Goal: Task Accomplishment & Management: Use online tool/utility

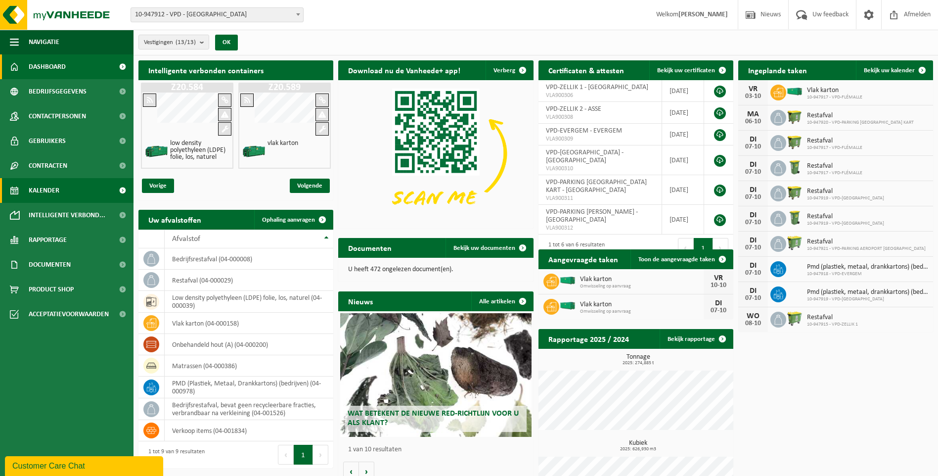
click at [52, 190] on span "Kalender" at bounding box center [44, 190] width 31 height 25
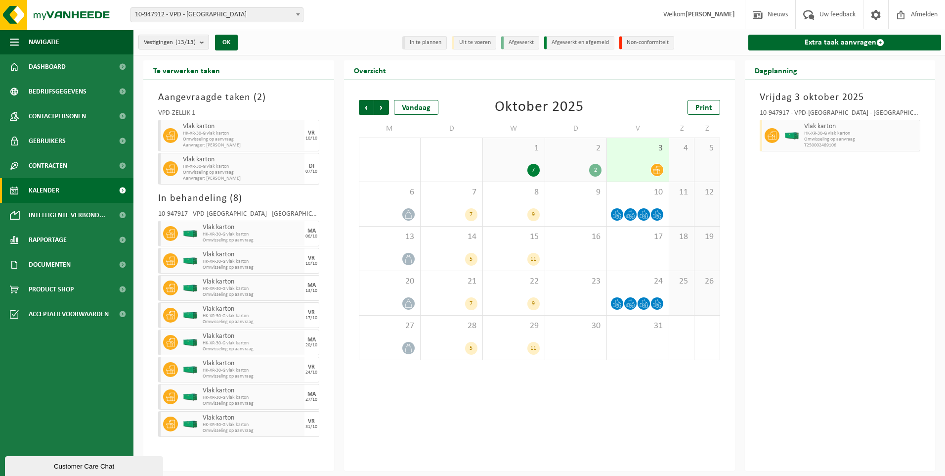
click at [659, 170] on icon at bounding box center [657, 170] width 8 height 8
click at [618, 214] on icon at bounding box center [617, 214] width 8 height 8
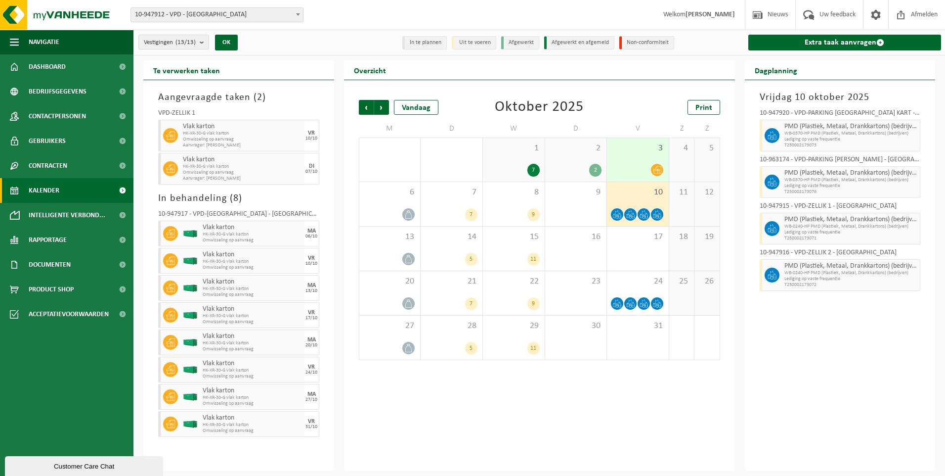
click at [634, 192] on span "10" at bounding box center [638, 192] width 52 height 11
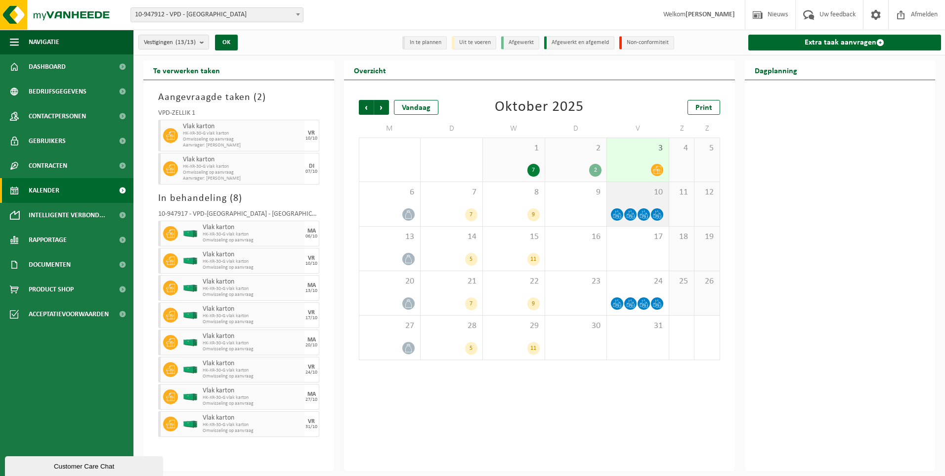
click at [619, 214] on icon at bounding box center [617, 214] width 8 height 8
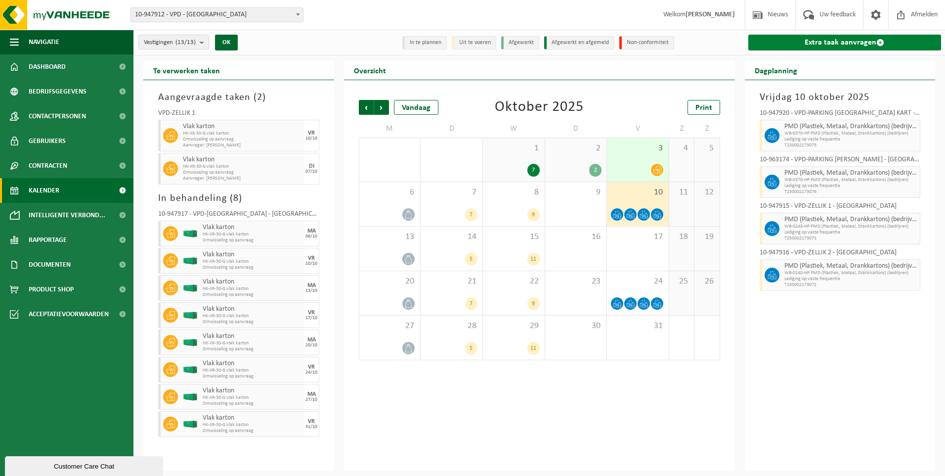
drag, startPoint x: 824, startPoint y: 41, endPoint x: 818, endPoint y: 44, distance: 6.2
click at [824, 41] on link "Extra taak aanvragen" at bounding box center [845, 43] width 193 height 16
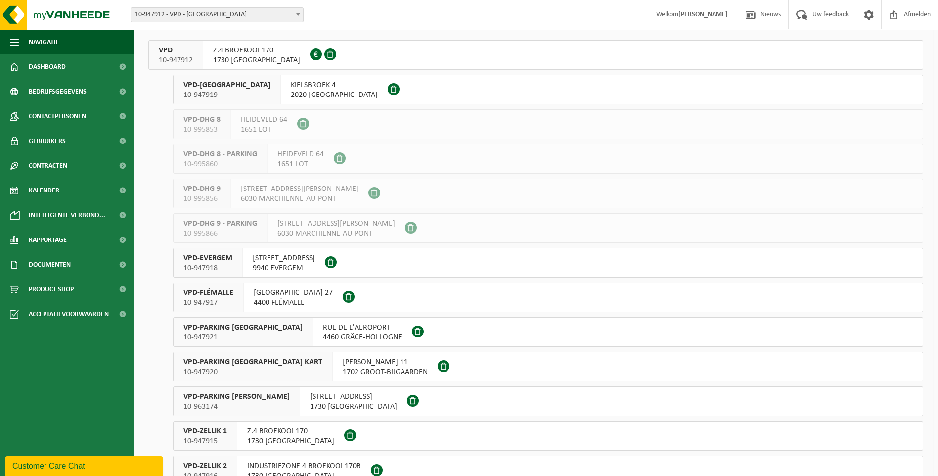
scroll to position [106, 0]
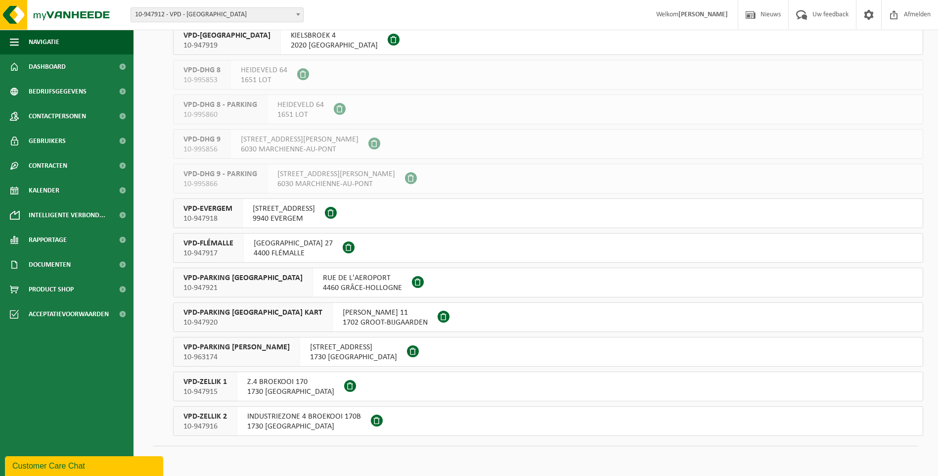
click at [218, 314] on span "VPD-PARKING BRUSSELS KART" at bounding box center [252, 313] width 139 height 10
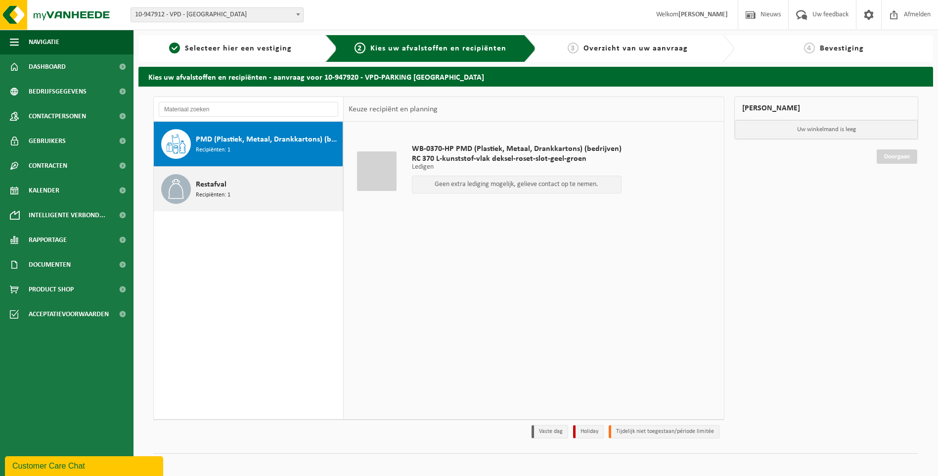
click at [213, 186] on span "Restafval" at bounding box center [211, 184] width 31 height 12
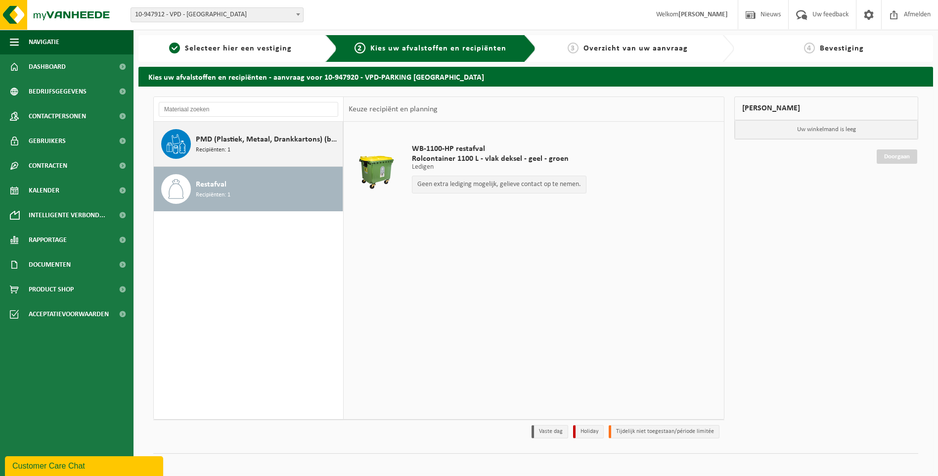
click at [246, 148] on div "PMD (Plastiek, Metaal, Drankkartons) (bedrijven) Recipiënten: 1" at bounding box center [268, 144] width 144 height 30
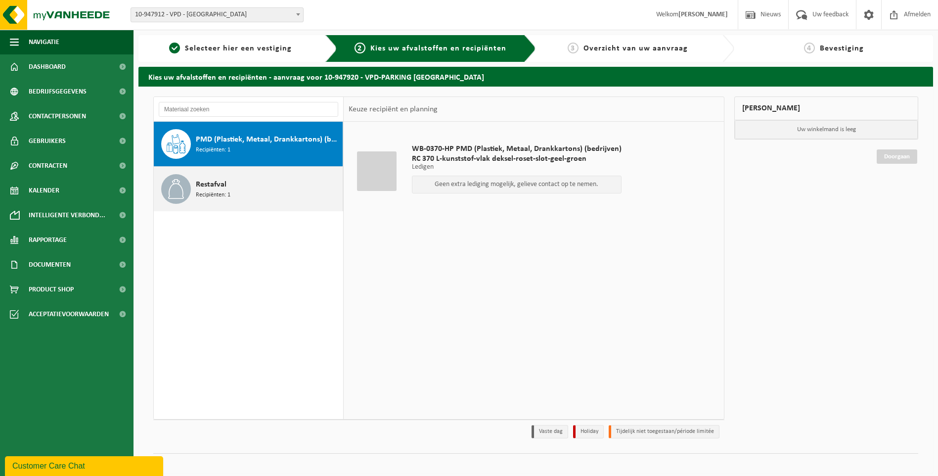
click at [203, 180] on span "Restafval" at bounding box center [211, 184] width 31 height 12
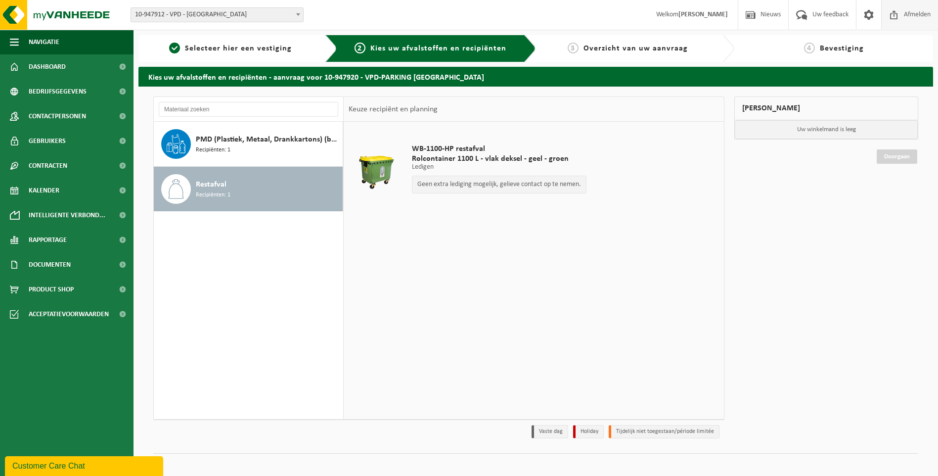
click at [918, 16] on span "Afmelden" at bounding box center [917, 14] width 32 height 29
